Goal: Navigation & Orientation: Find specific page/section

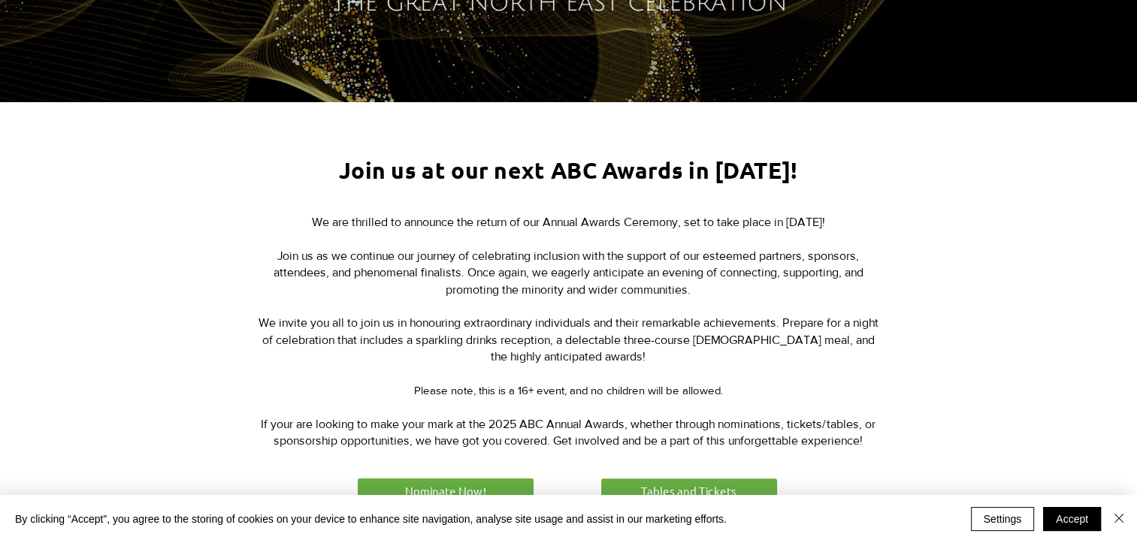
scroll to position [526, 0]
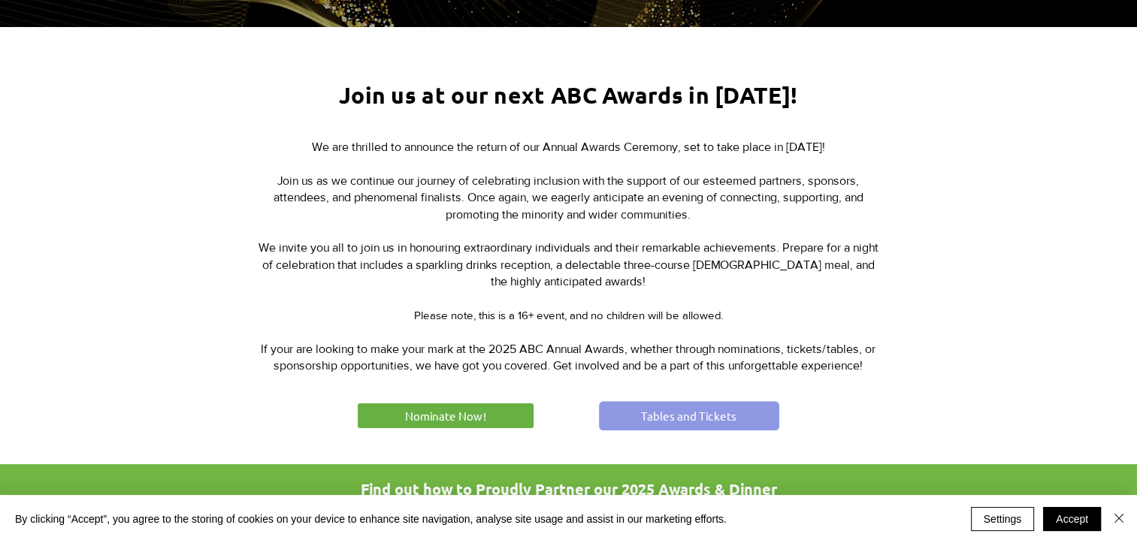
click at [703, 414] on span "Tables and Tickets" at bounding box center [688, 416] width 95 height 16
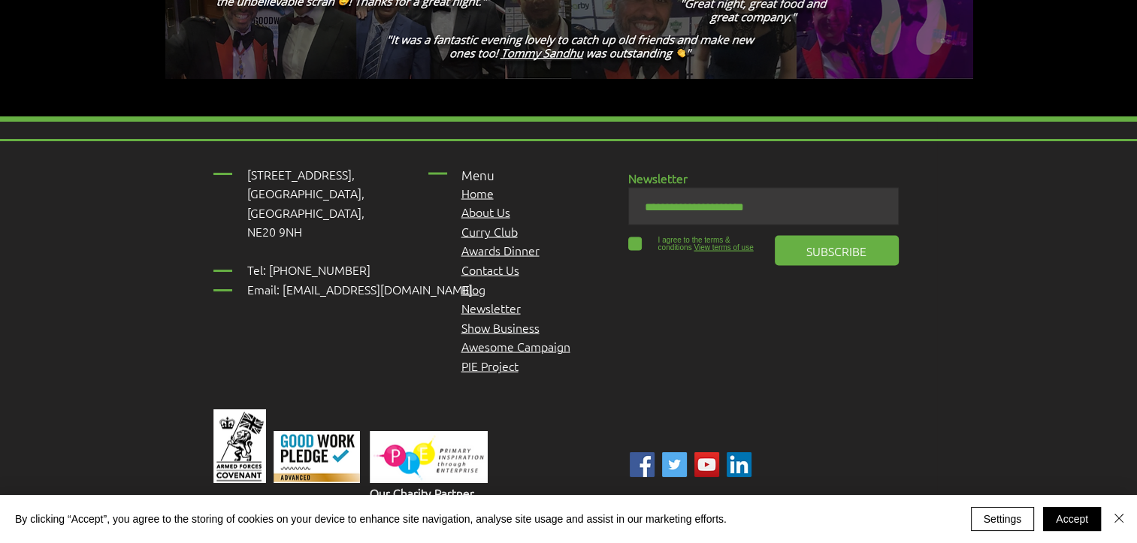
scroll to position [2856, 0]
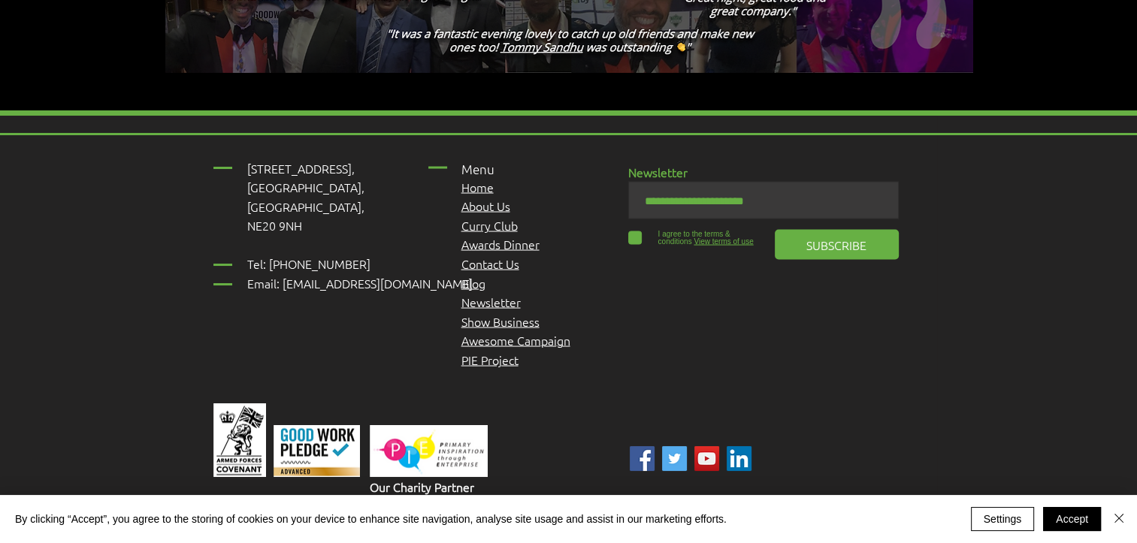
click at [493, 236] on span "Awards Dinner" at bounding box center [500, 244] width 78 height 17
click at [520, 236] on span "Awards Dinner" at bounding box center [500, 244] width 78 height 17
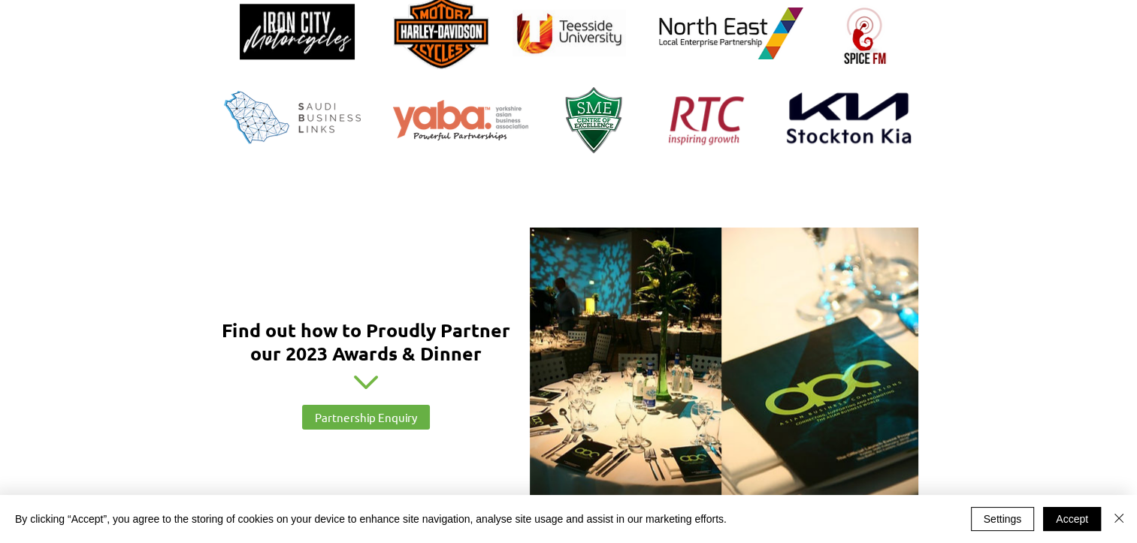
scroll to position [1653, 0]
